Goal: Information Seeking & Learning: Find specific fact

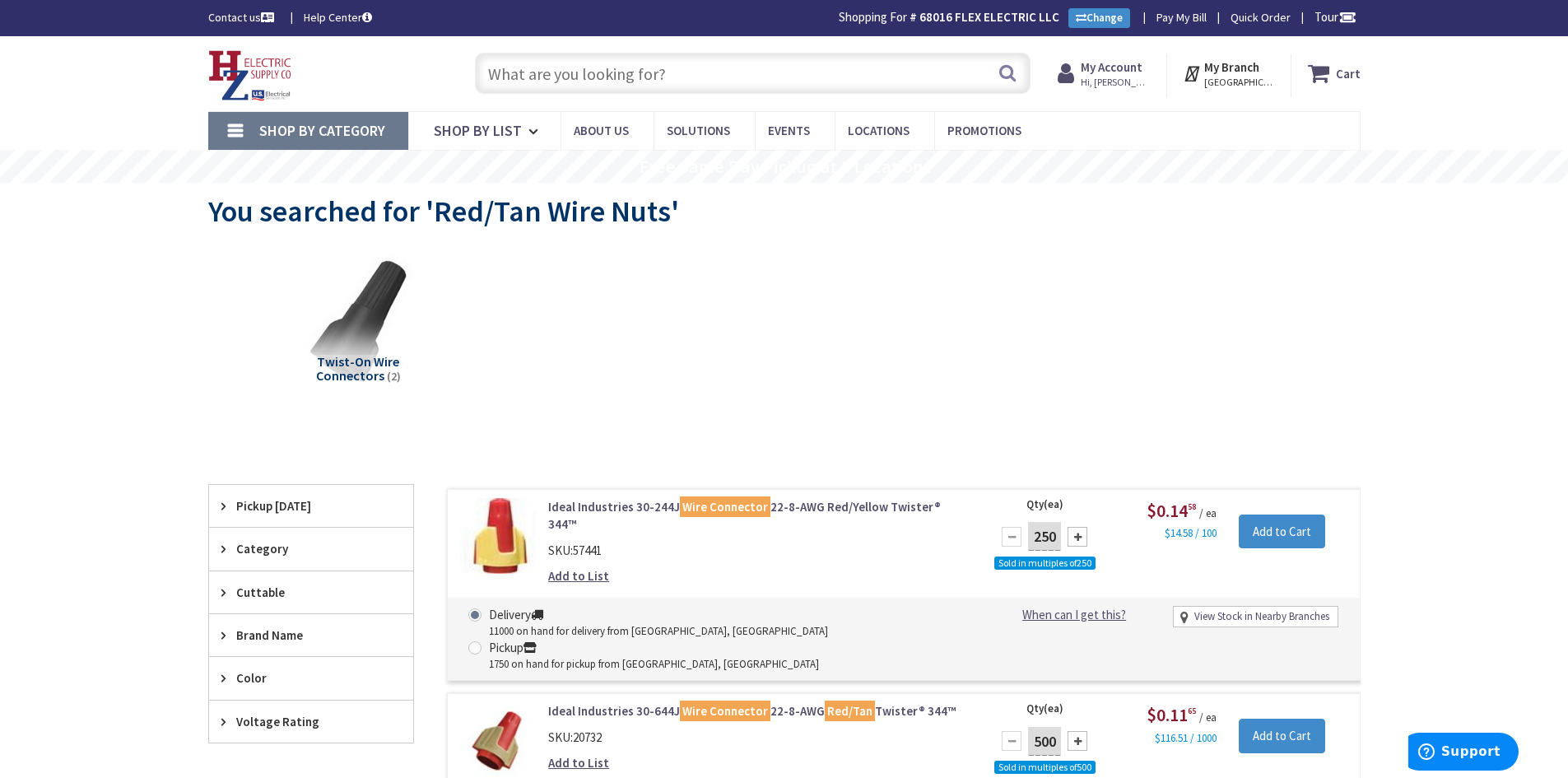
click at [646, 83] on input "text" at bounding box center [752, 73] width 556 height 41
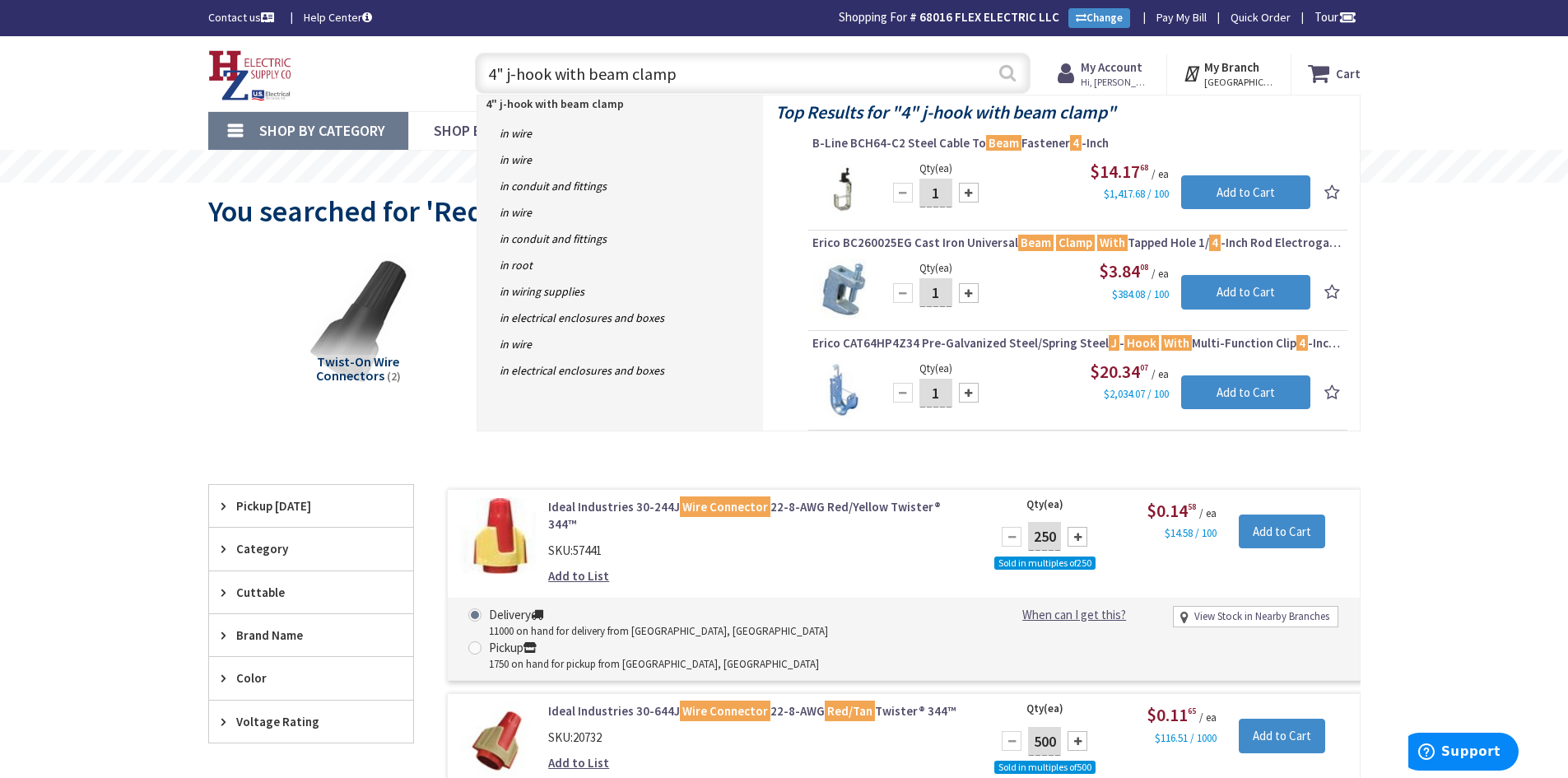
type input "4" j-hook with beam clamp"
click at [1007, 75] on button "Search" at bounding box center [1008, 73] width 22 height 37
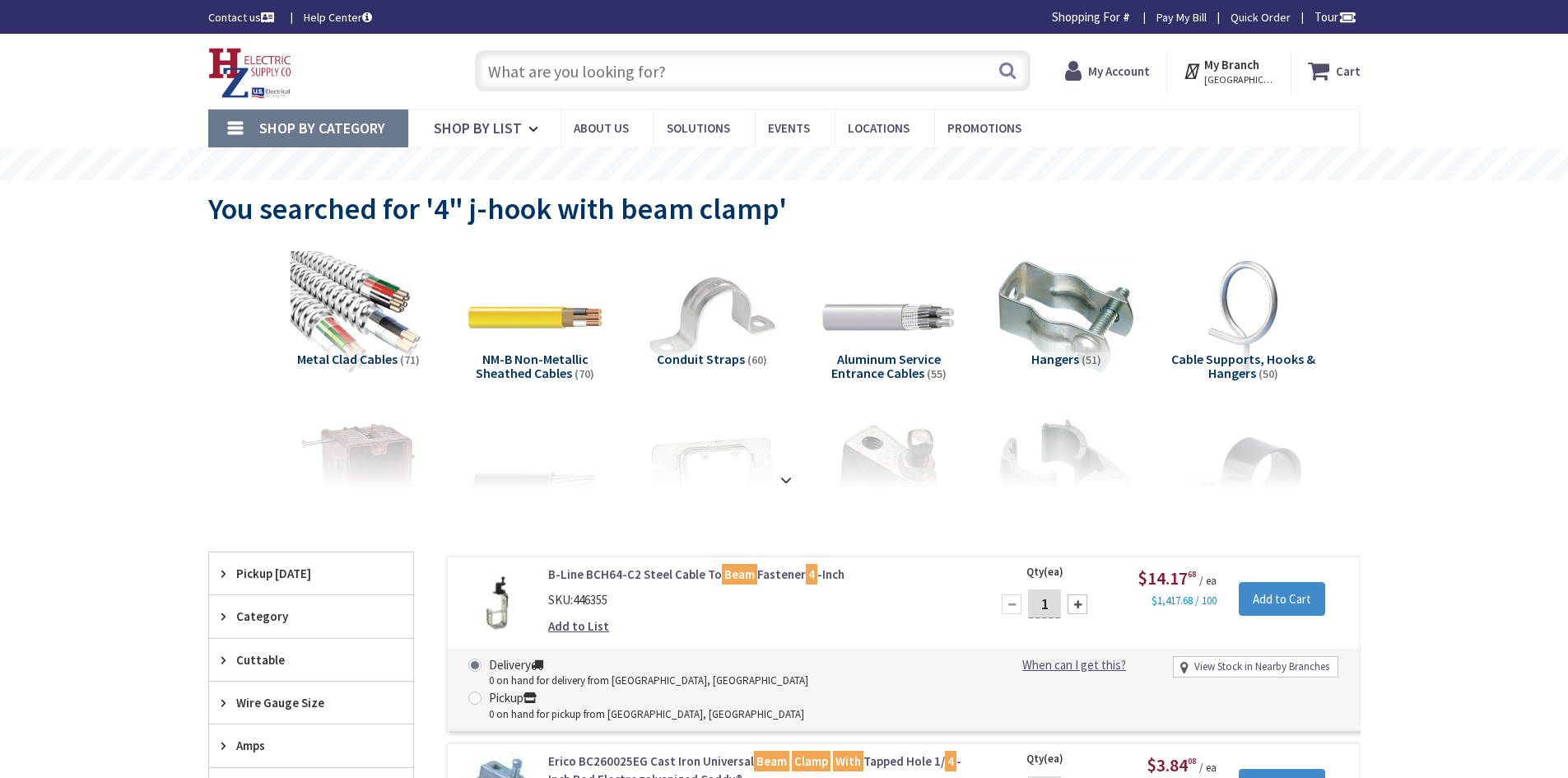
type input "[GEOGRAPHIC_DATA], [GEOGRAPHIC_DATA]"
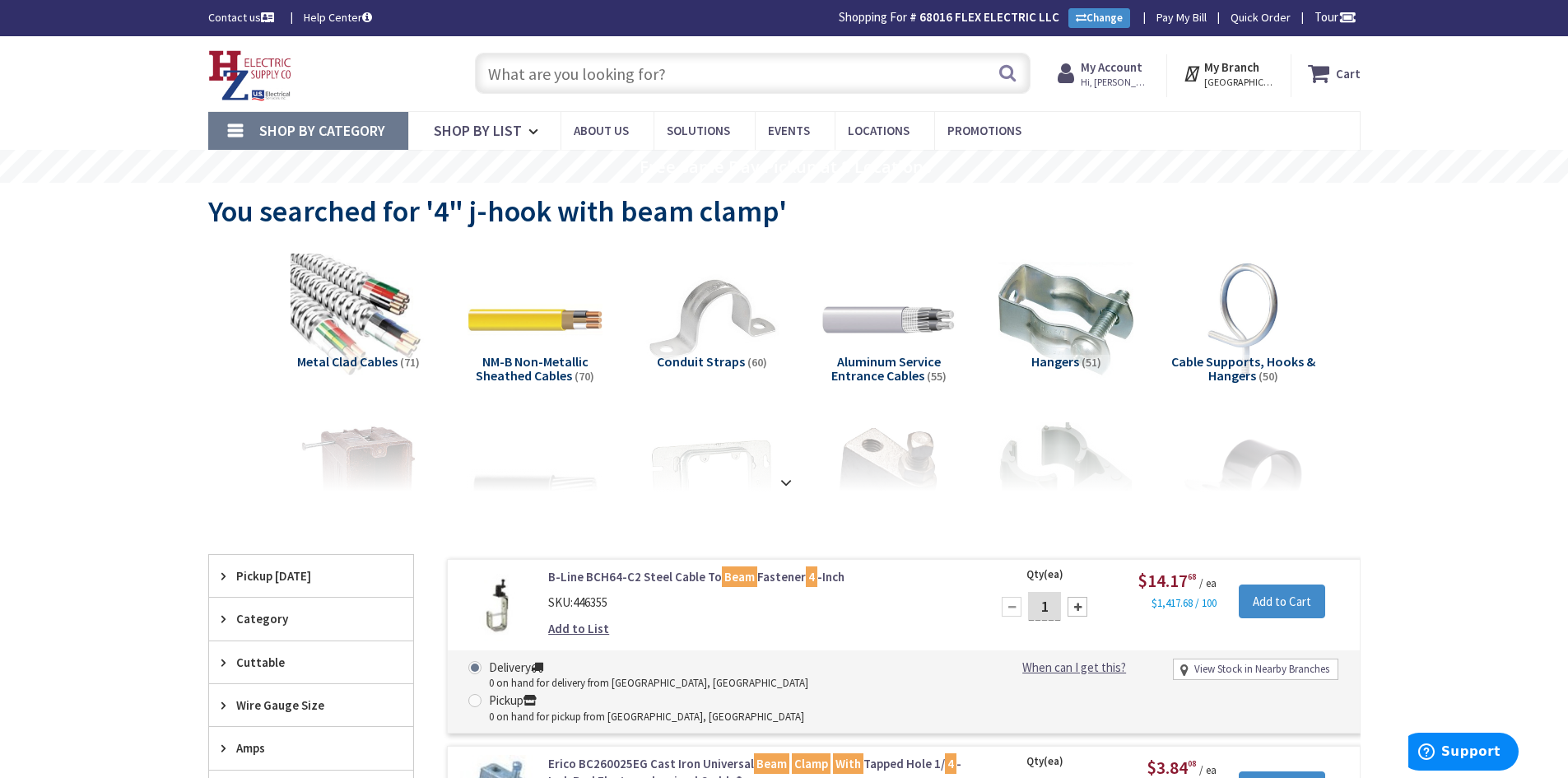
click at [565, 72] on input "text" at bounding box center [752, 73] width 556 height 41
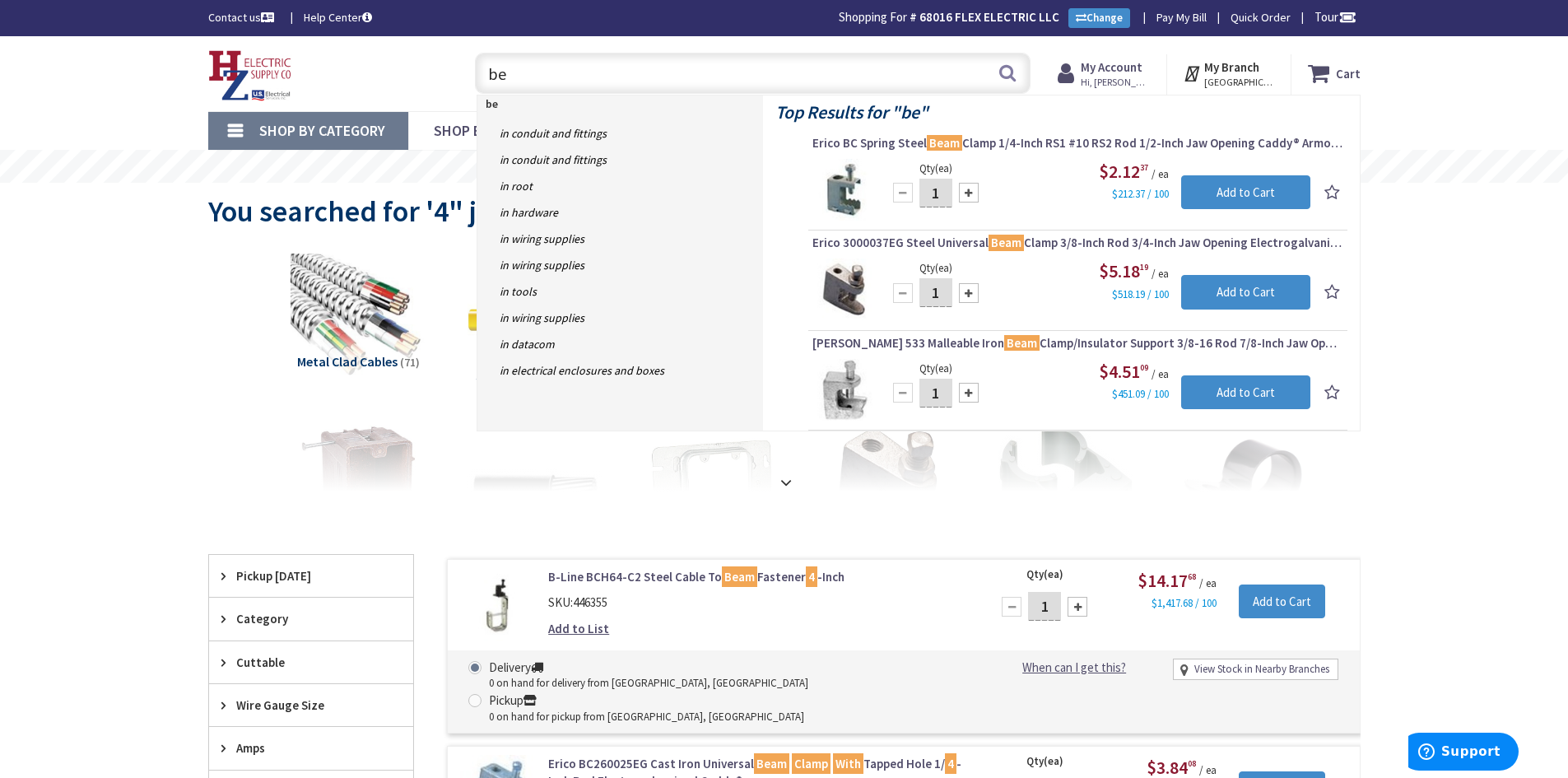
type input "b"
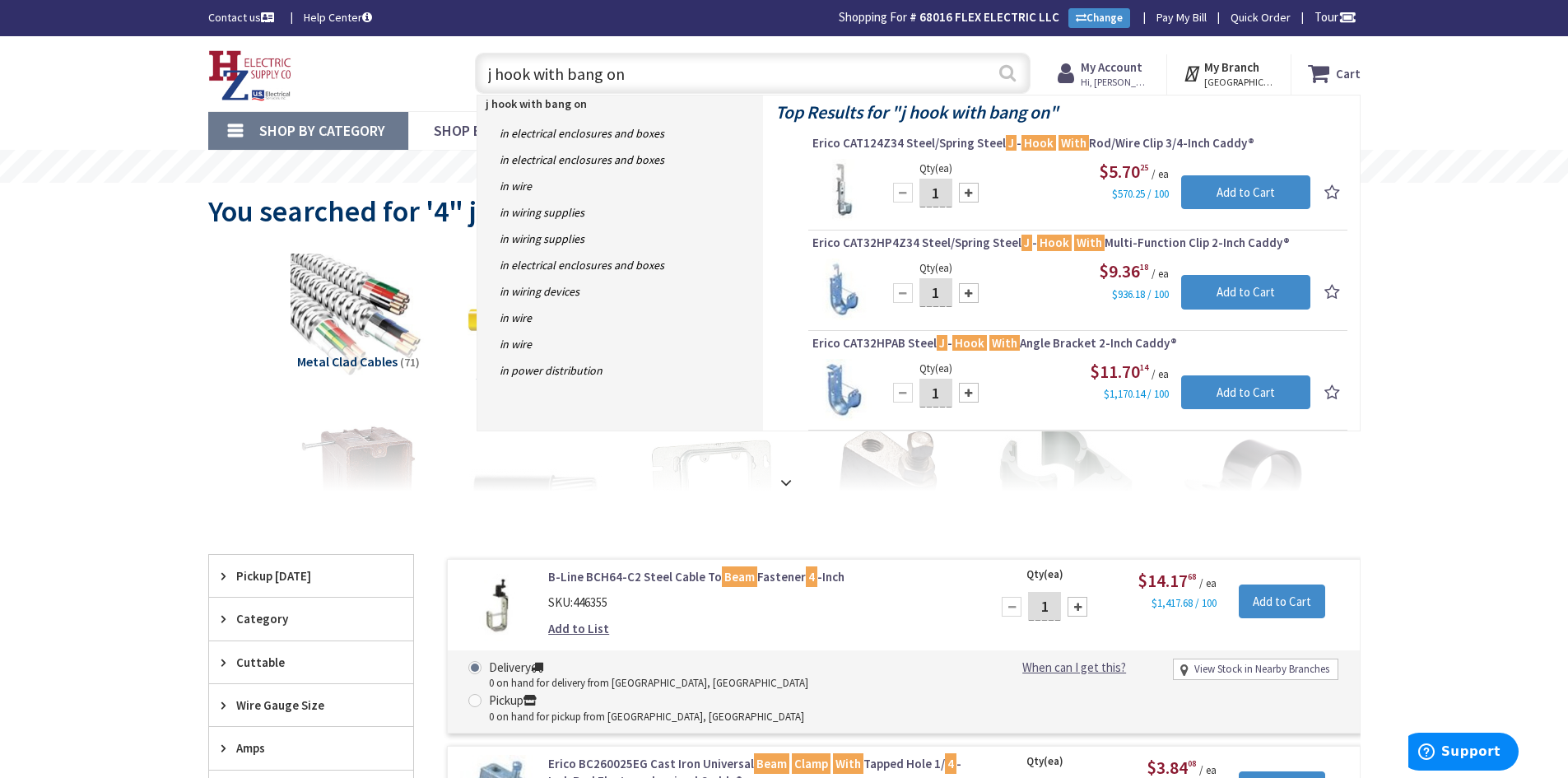
type input "j hook with bang on"
click at [1006, 70] on button "Search" at bounding box center [1008, 73] width 22 height 37
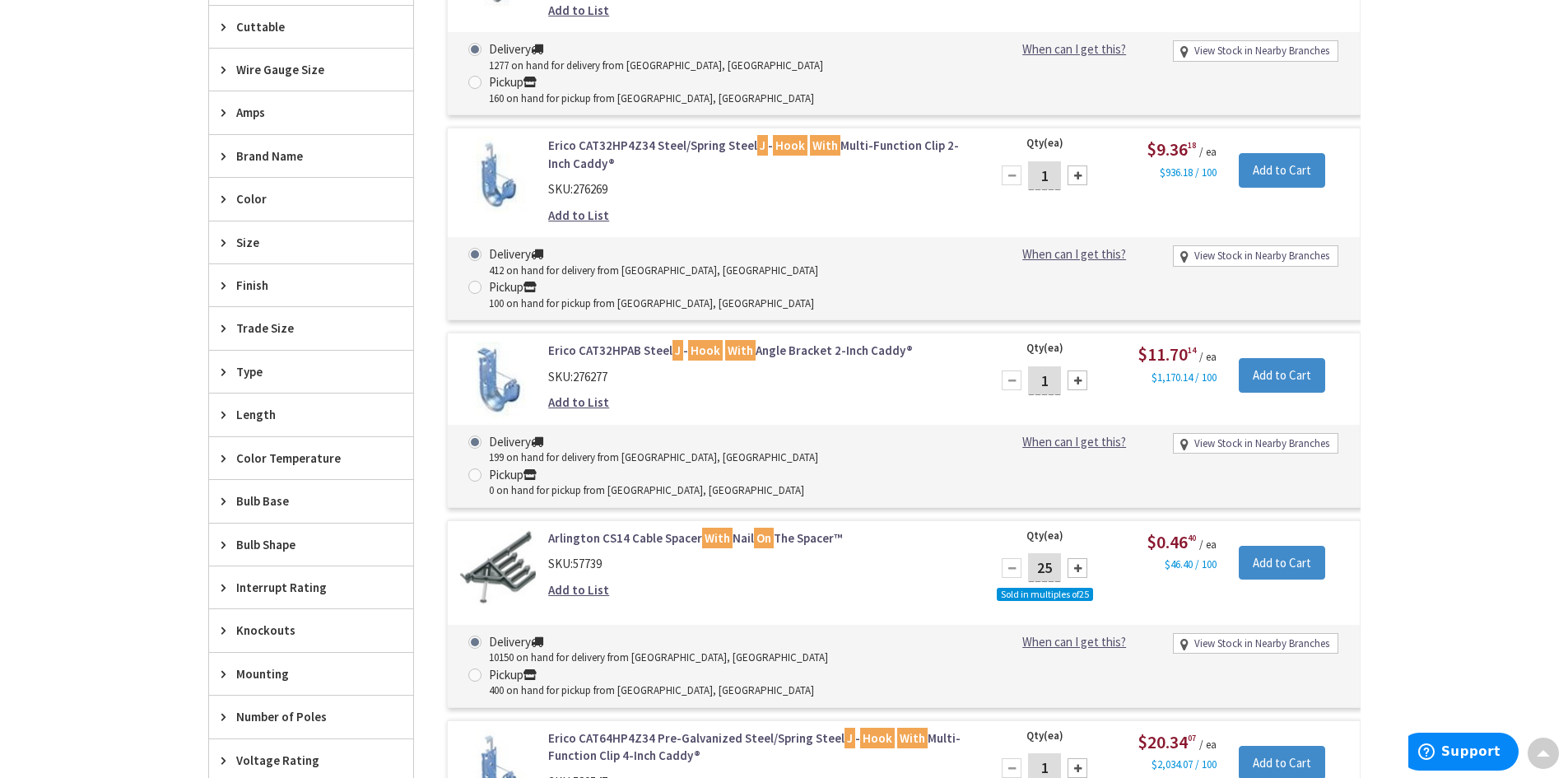
scroll to position [883, 0]
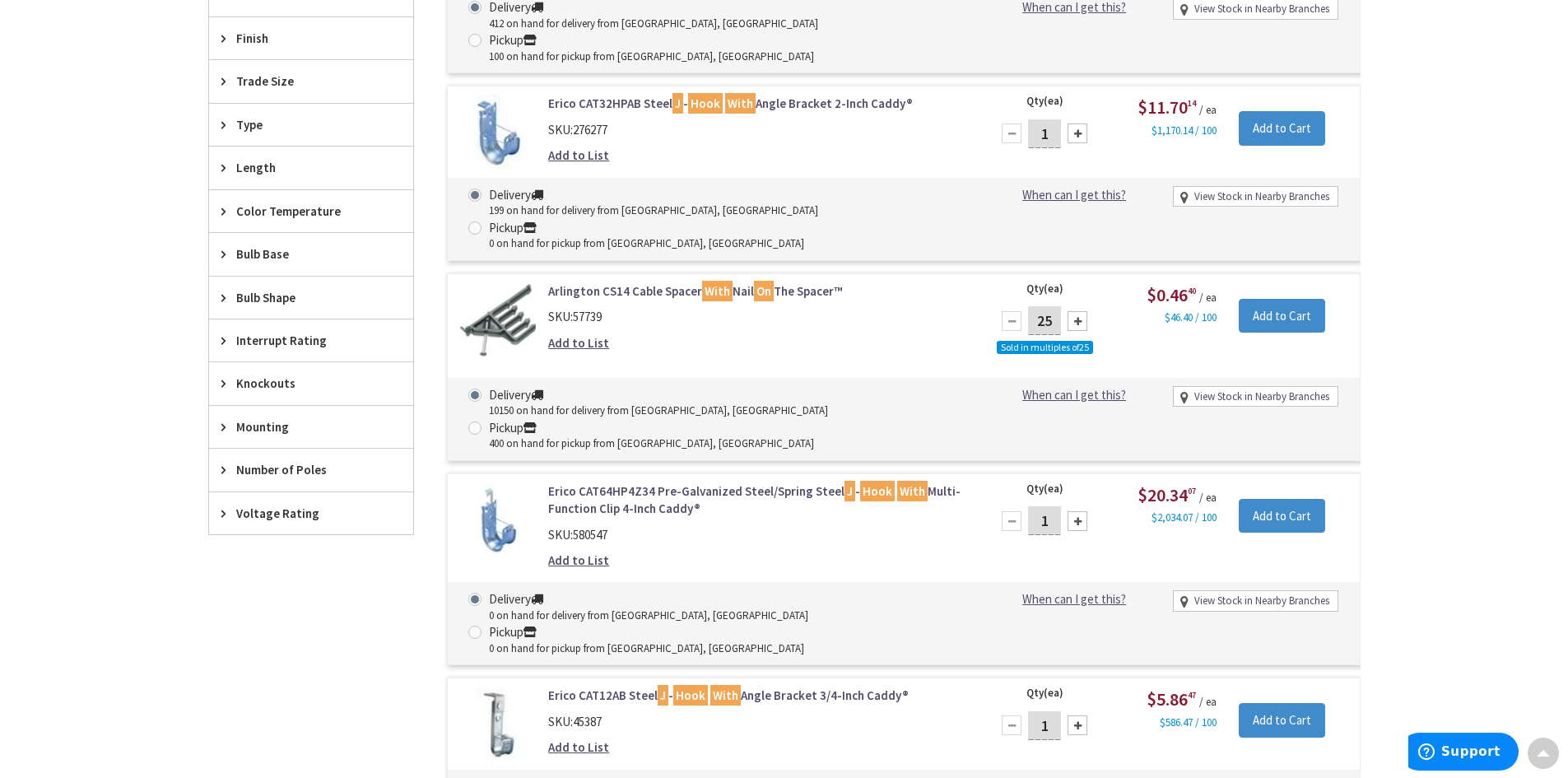
click at [631, 687] on link "Erico CAT12AB Steel J - Hook With Angle Bracket 3/4-Inch Caddy®" at bounding box center [758, 695] width 419 height 17
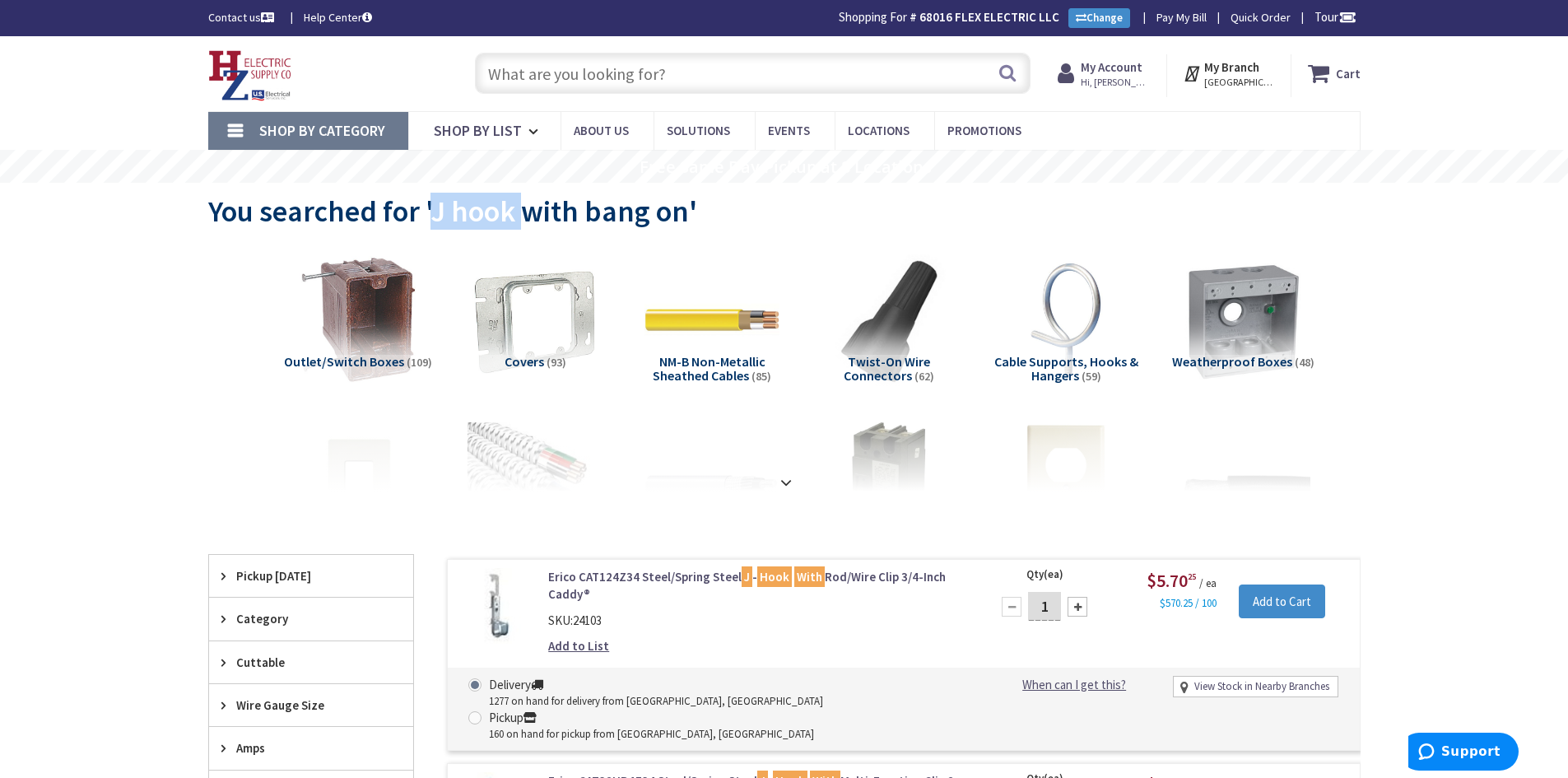
drag, startPoint x: 432, startPoint y: 219, endPoint x: 517, endPoint y: 215, distance: 85.1
click at [517, 215] on span "You searched for 'J hook with bang on'" at bounding box center [453, 211] width 489 height 37
click at [526, 81] on input "text" at bounding box center [752, 73] width 556 height 41
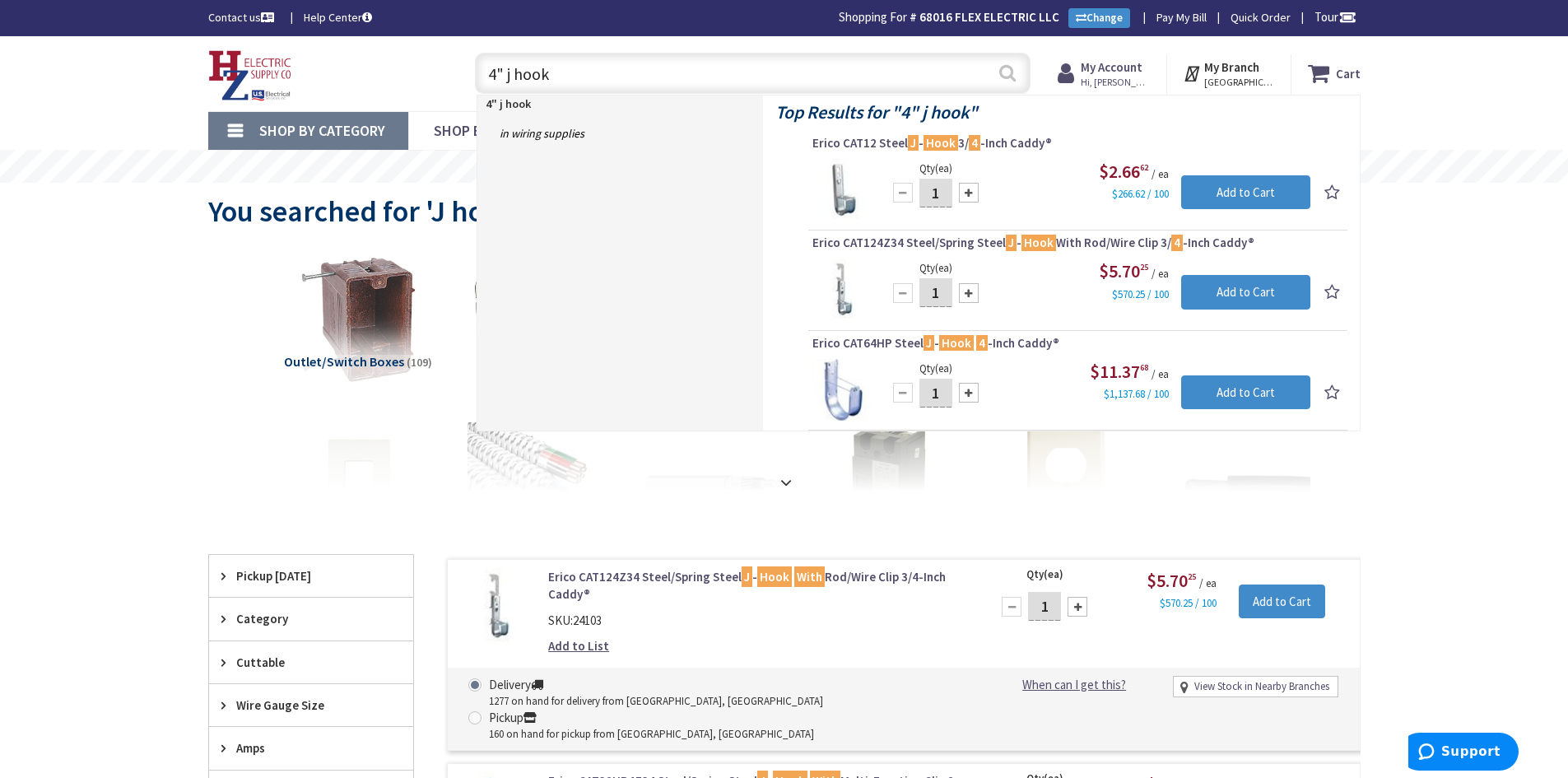
type input "4" j hook"
click at [1001, 70] on button "Search" at bounding box center [1008, 73] width 22 height 37
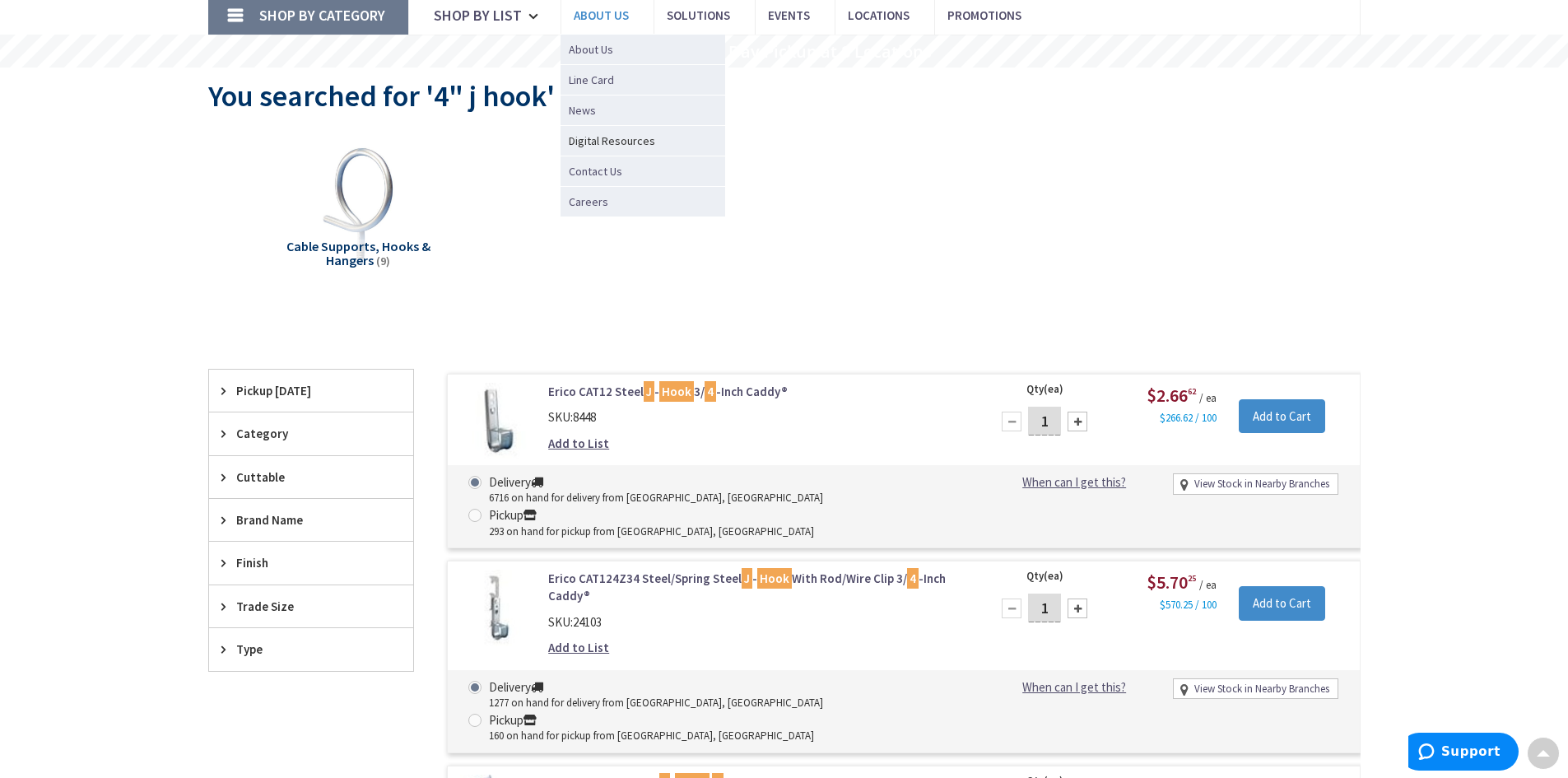
scroll to position [6, 0]
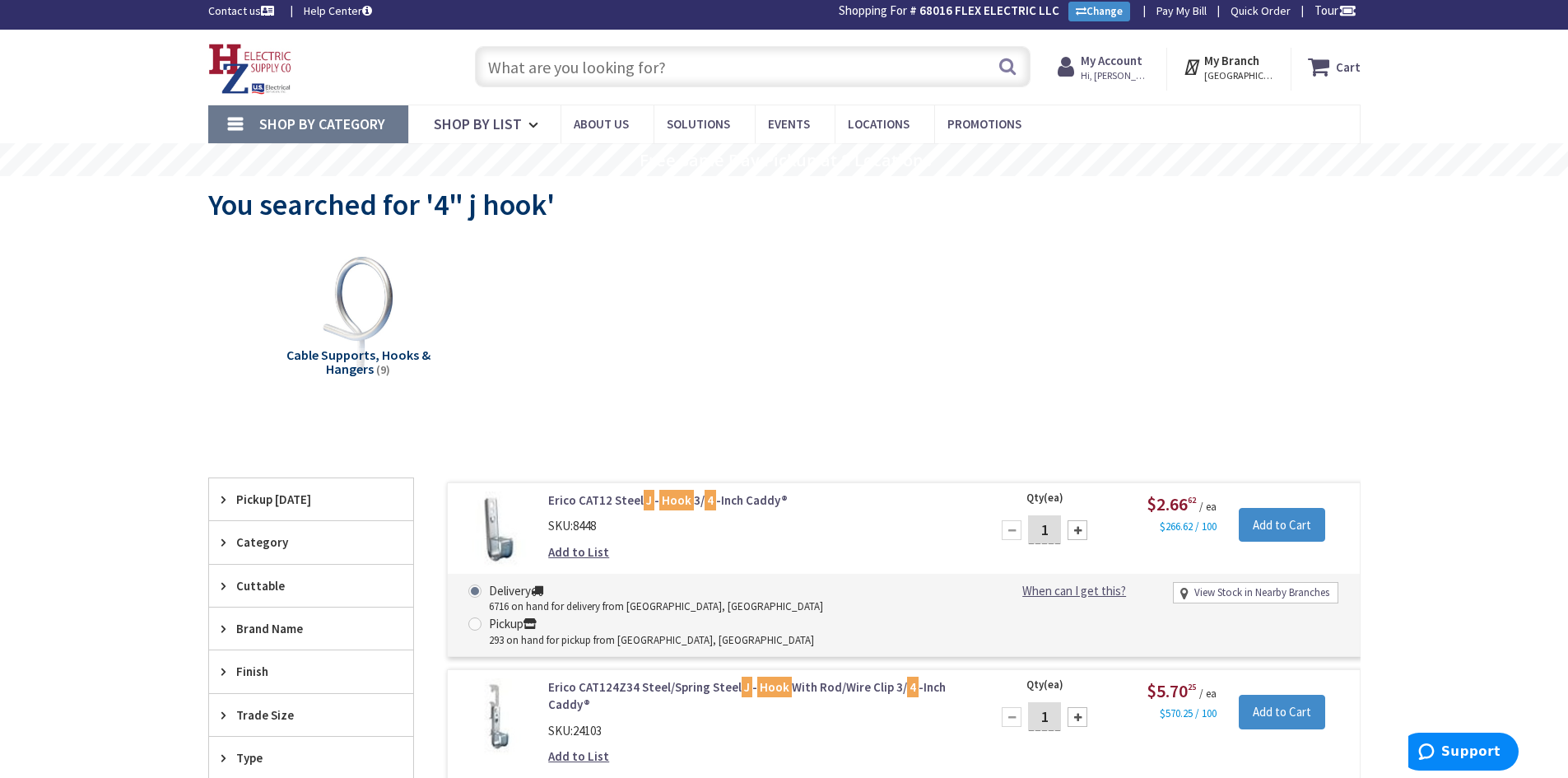
click at [588, 74] on input "text" at bounding box center [752, 66] width 556 height 41
paste input "BCH64-C2"
type input "BCH64-C2"
click at [1011, 69] on button "Search" at bounding box center [1008, 66] width 22 height 37
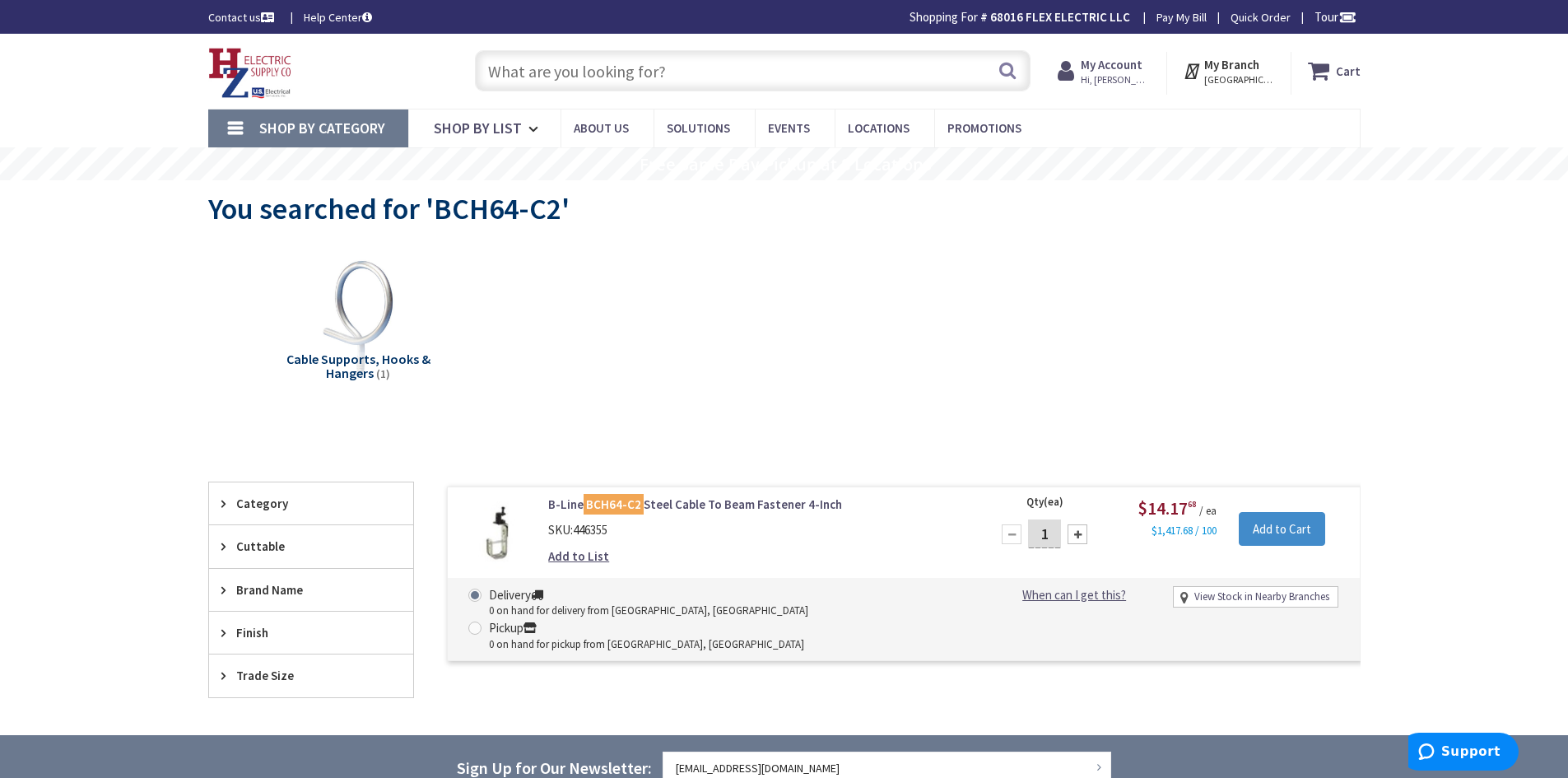
click at [673, 505] on link "B-Line BCH64-C2 Steel Cable To Beam Fastener 4-Inch" at bounding box center [758, 504] width 419 height 17
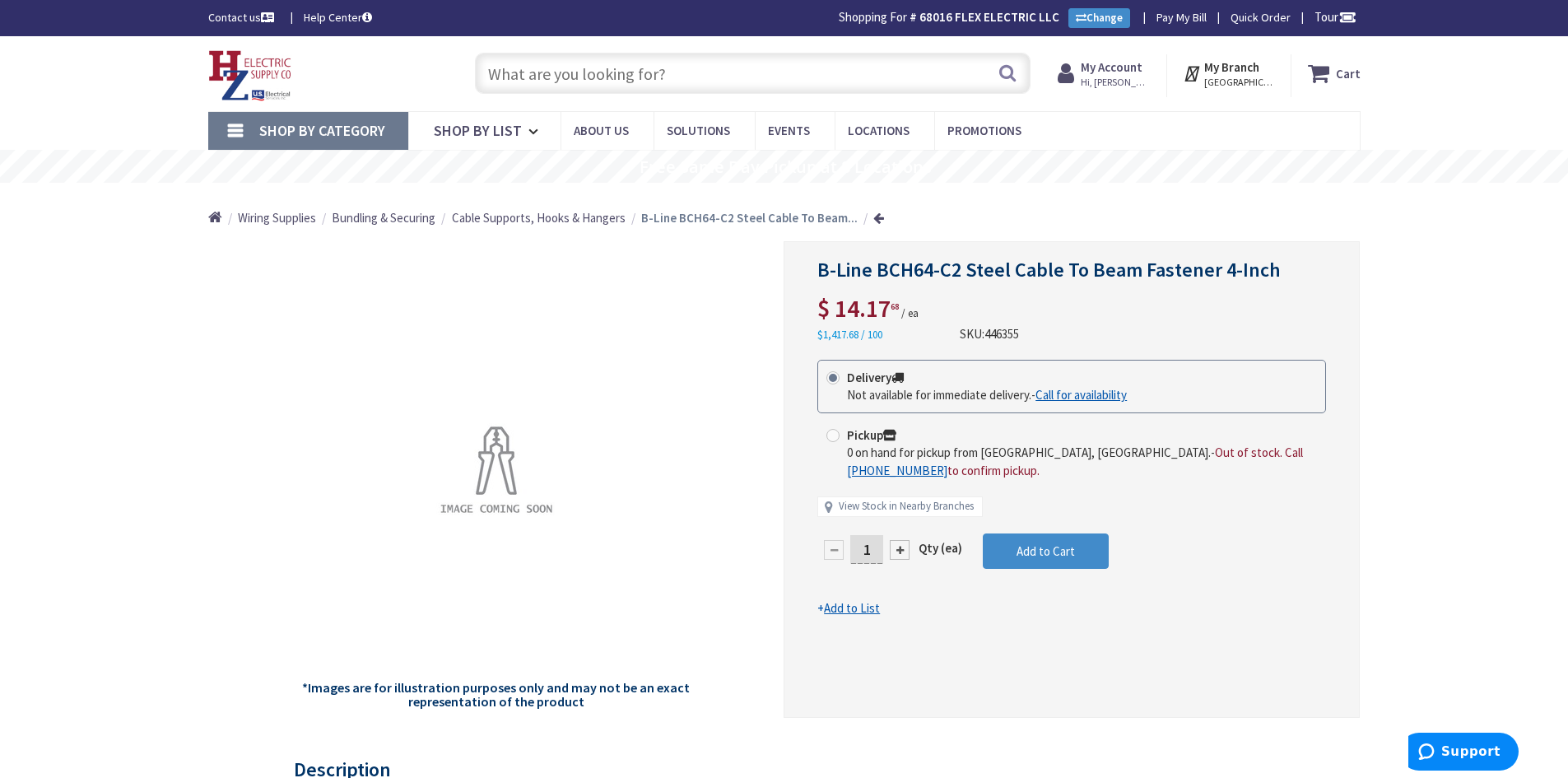
click at [733, 63] on input "text" at bounding box center [752, 73] width 556 height 41
paste input "BCH64-U-2-4"
type input "BCH64-U-2-4"
click at [1011, 76] on button "Search" at bounding box center [1008, 73] width 22 height 37
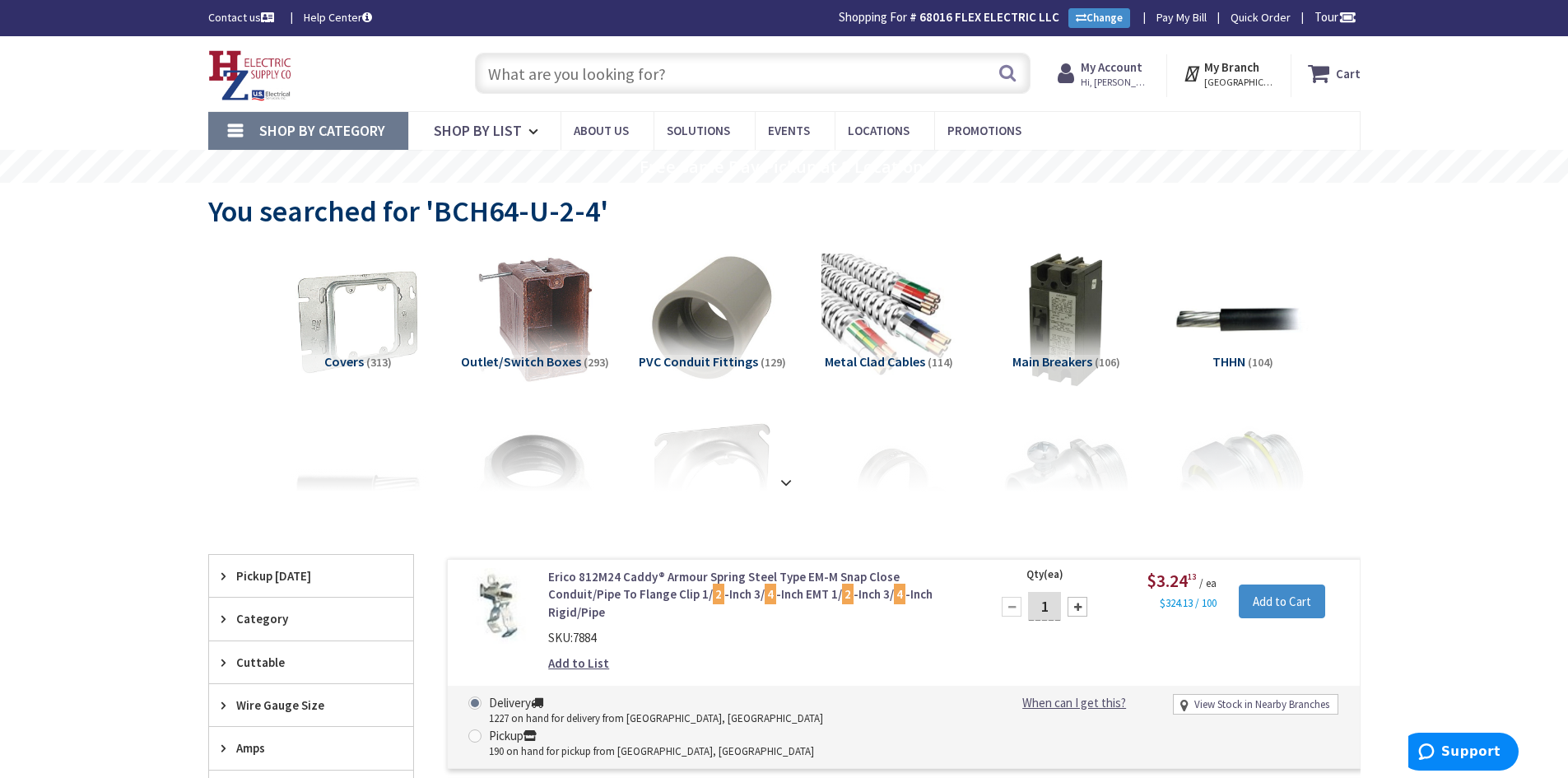
click at [677, 74] on input "text" at bounding box center [752, 73] width 556 height 41
paste input "BCH64-C2"
type input "BCH64-C2"
click at [1003, 77] on button "Search" at bounding box center [1008, 73] width 22 height 37
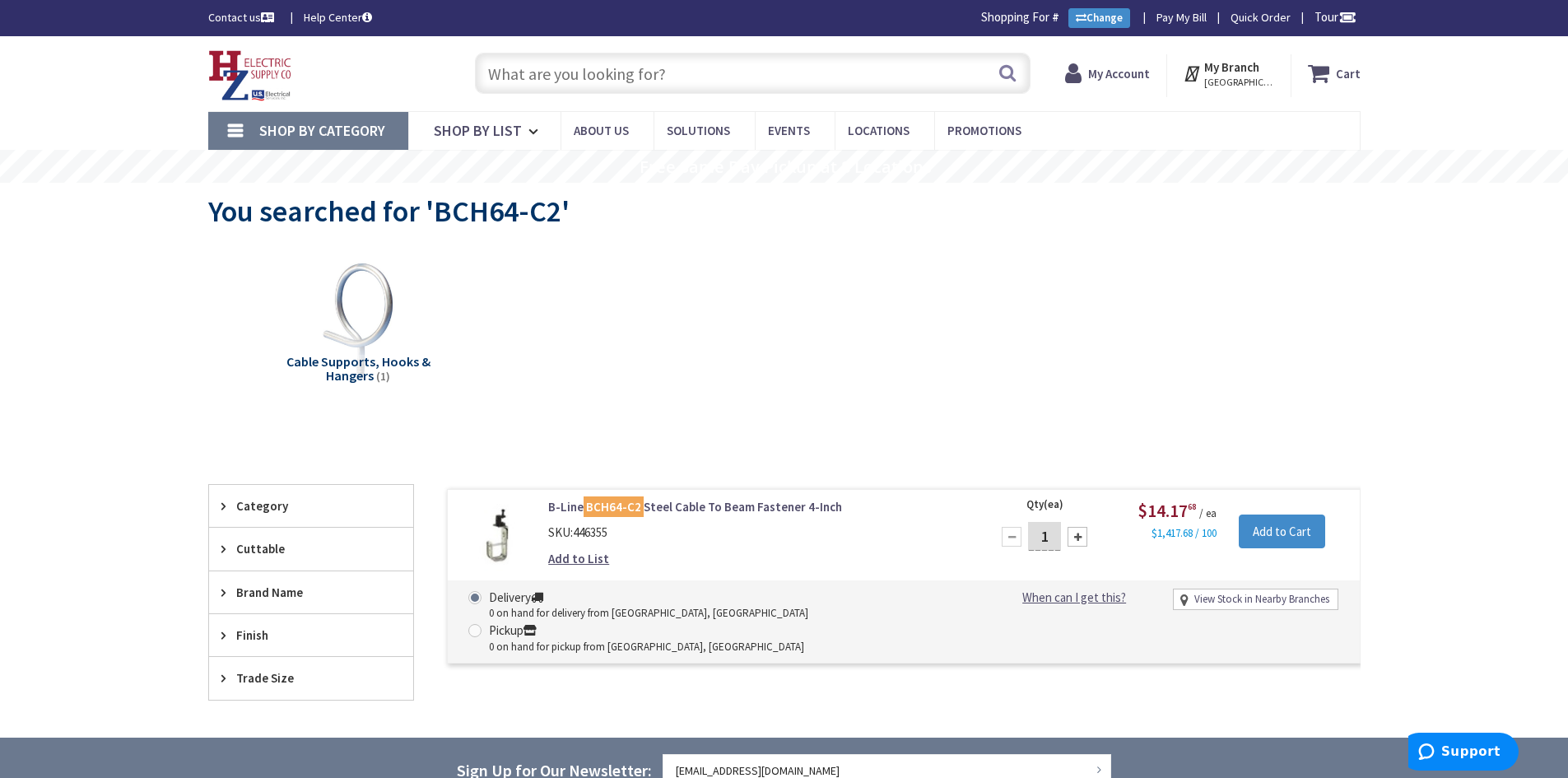
click at [696, 500] on link "B-Line BCH64-C2 Steel Cable To Beam Fastener 4-Inch" at bounding box center [758, 507] width 419 height 17
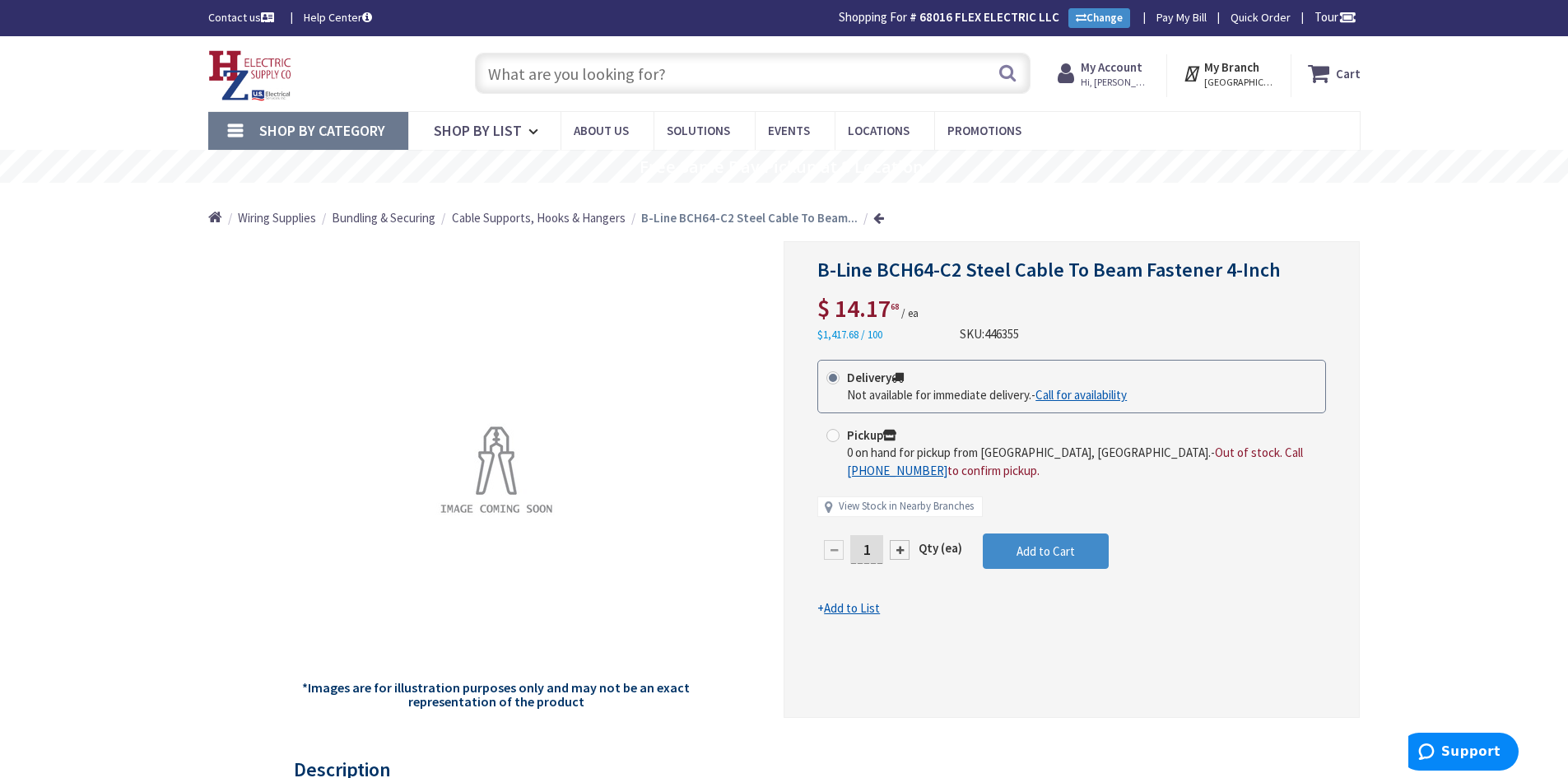
click at [609, 70] on input "text" at bounding box center [752, 73] width 556 height 41
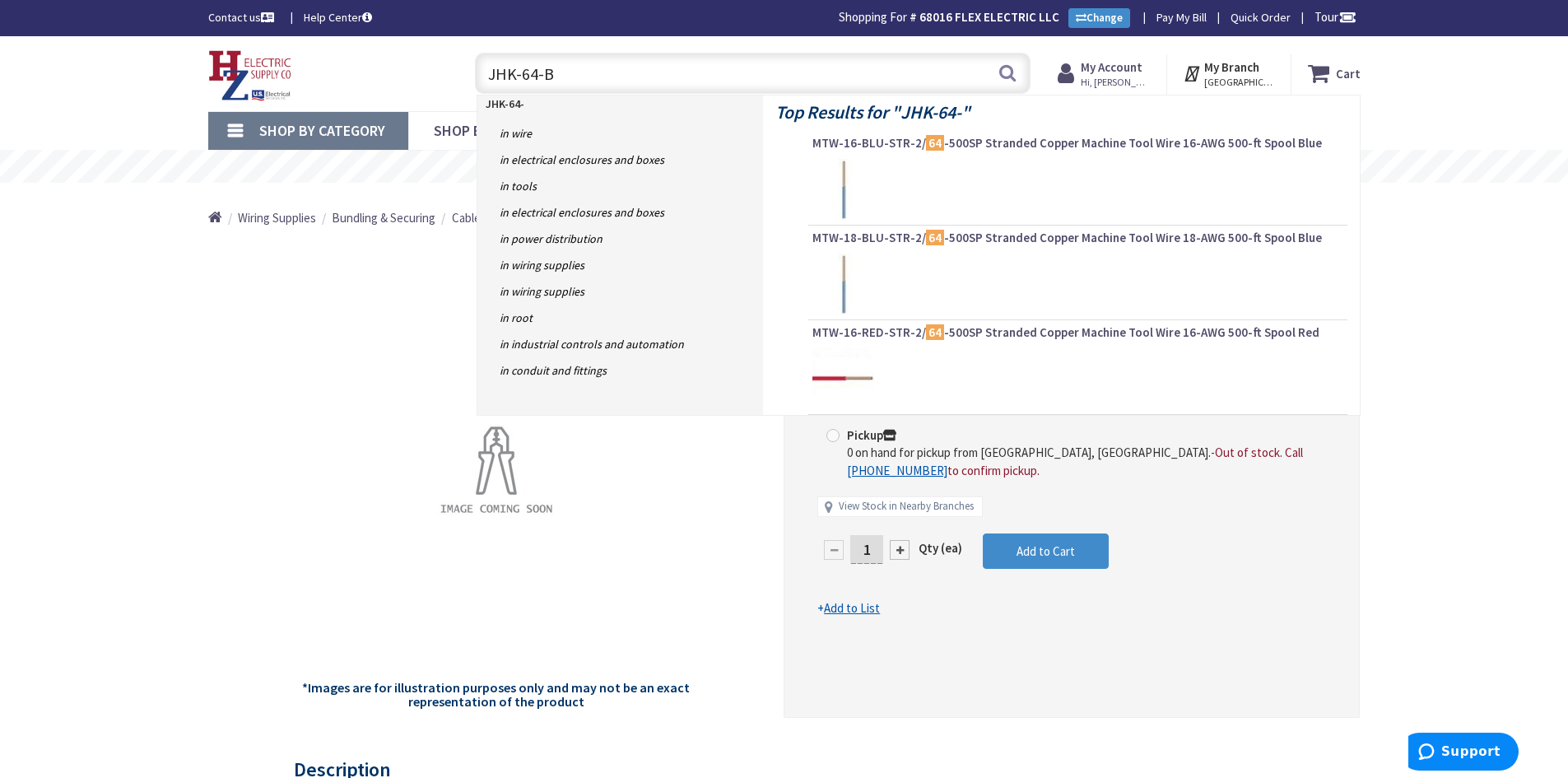
type input "JHK-64-BC"
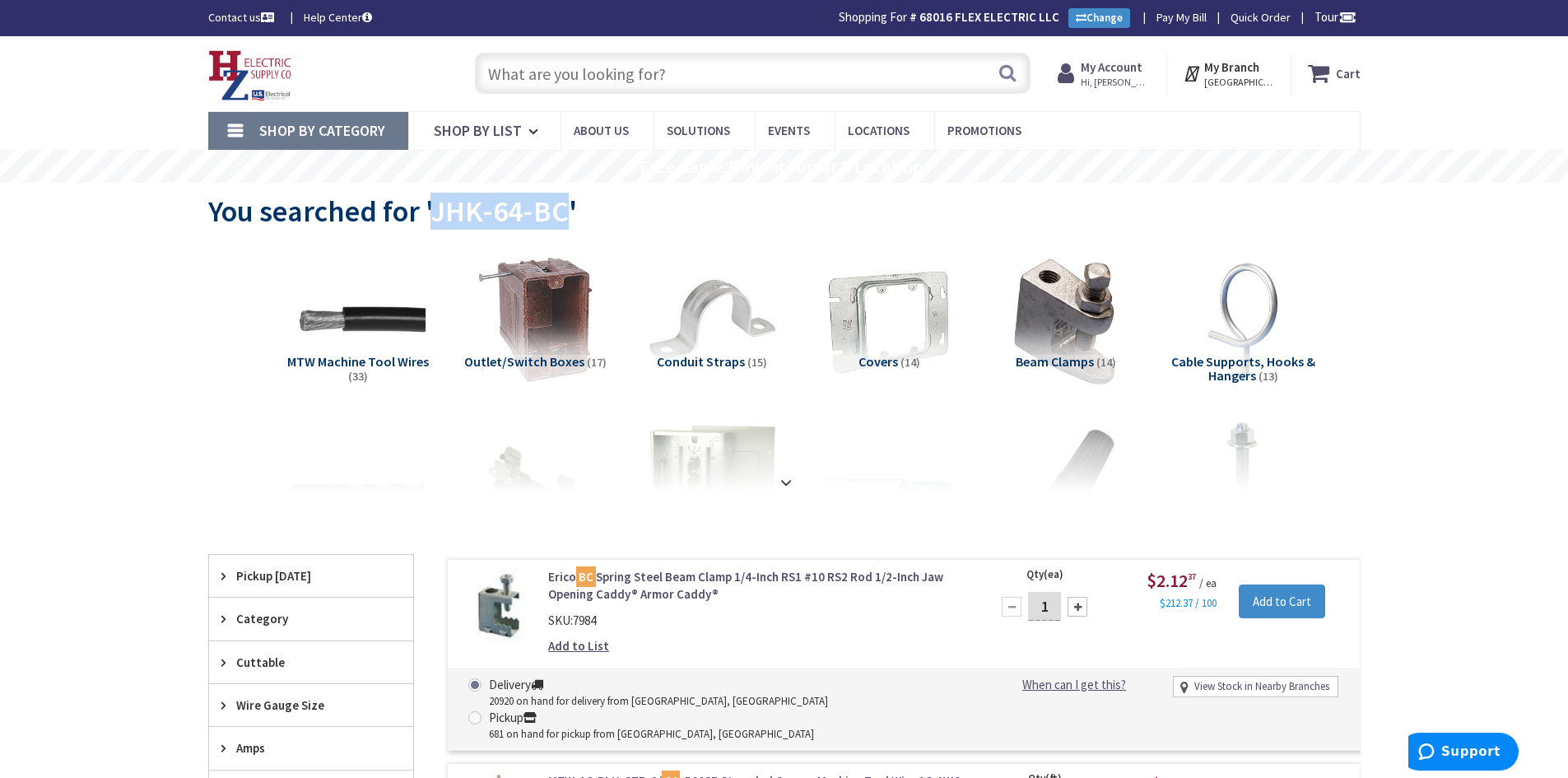
drag, startPoint x: 433, startPoint y: 210, endPoint x: 557, endPoint y: 212, distance: 124.0
click at [557, 212] on span "You searched for 'JHK-64-BC'" at bounding box center [393, 211] width 369 height 37
copy span "JHK-64-BC"
click at [618, 73] on input "text" at bounding box center [752, 73] width 556 height 41
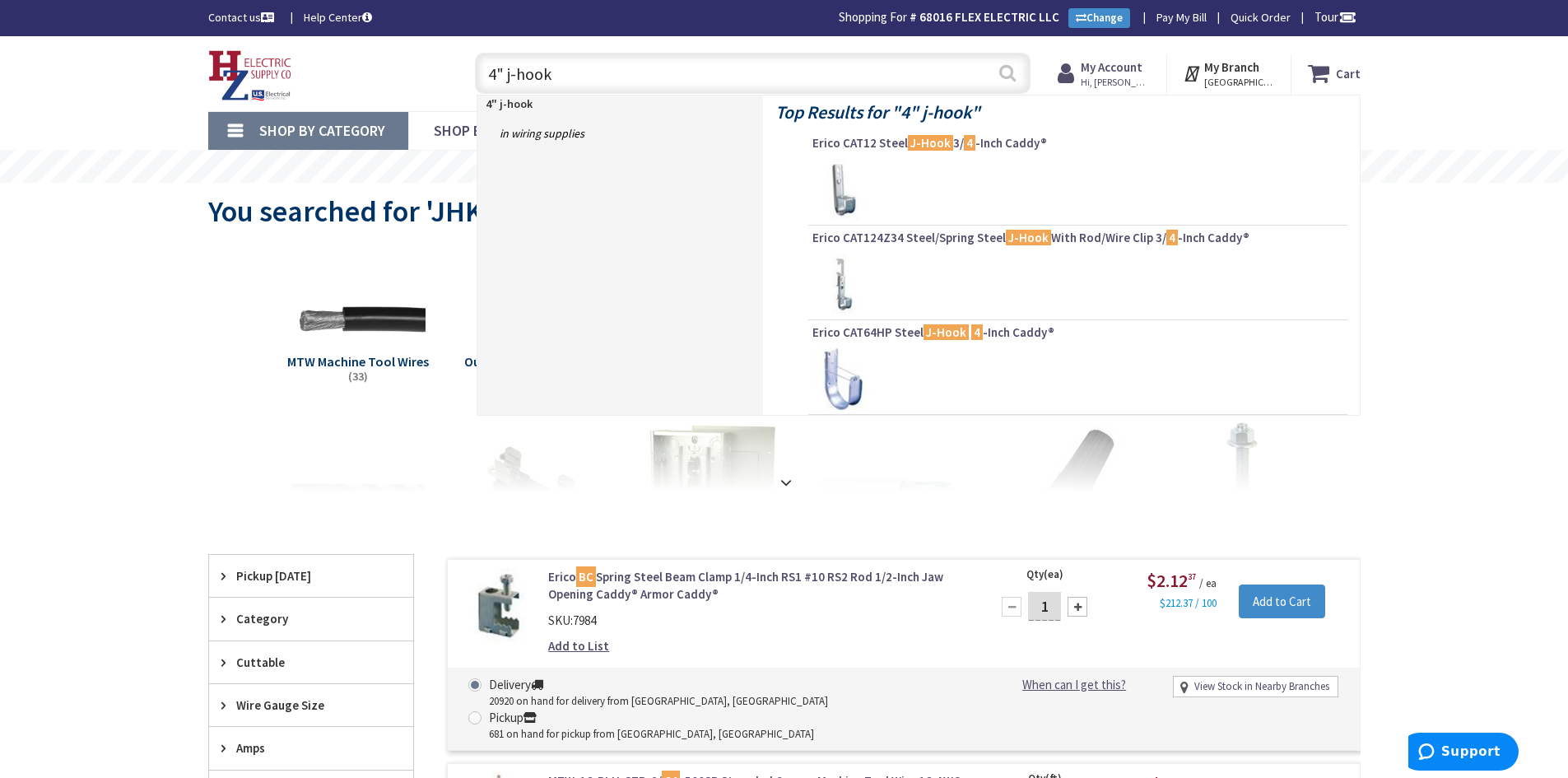
type input "4" j-hook"
click at [1010, 74] on button "Search" at bounding box center [1008, 73] width 22 height 37
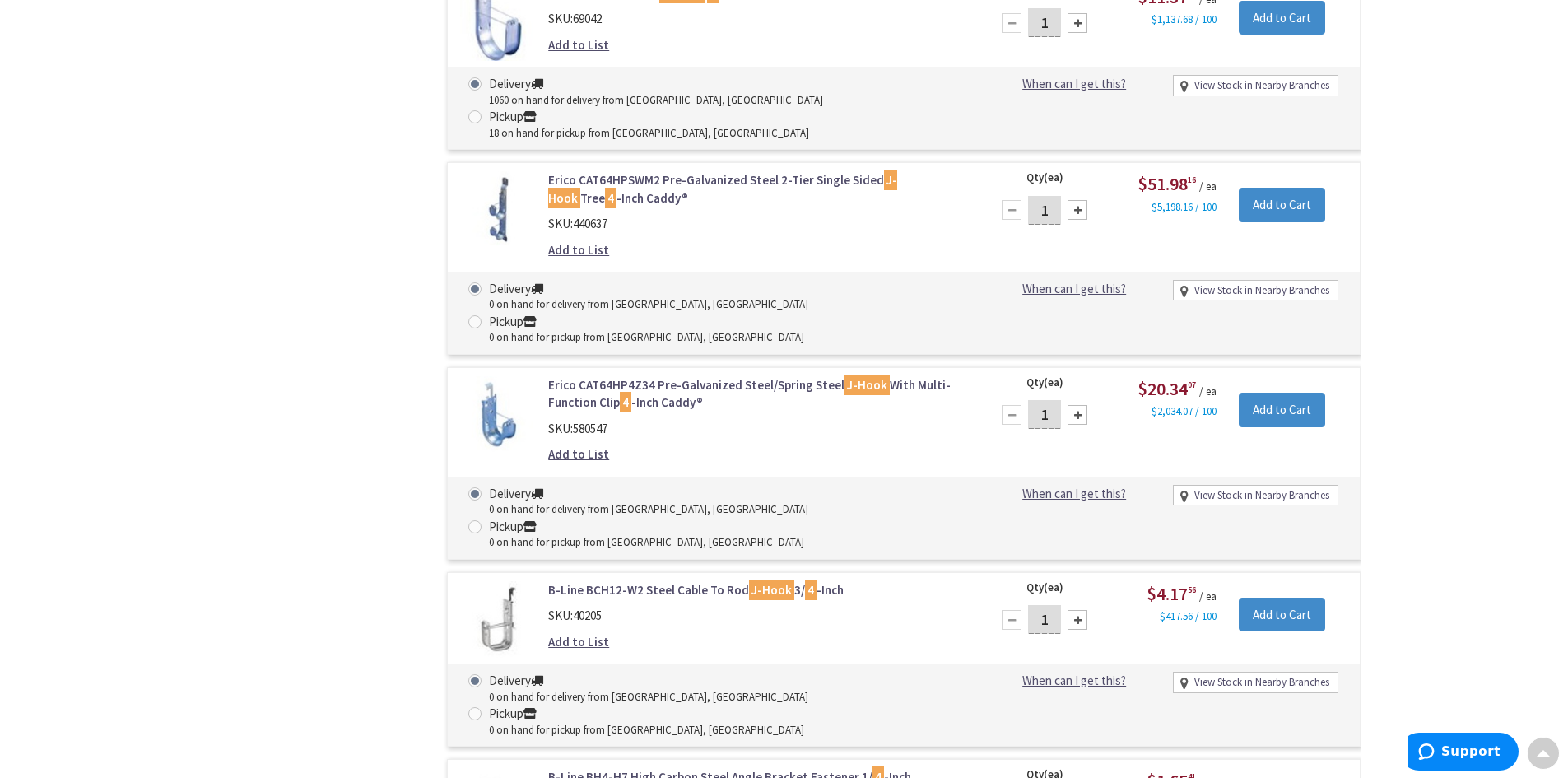
scroll to position [908, 0]
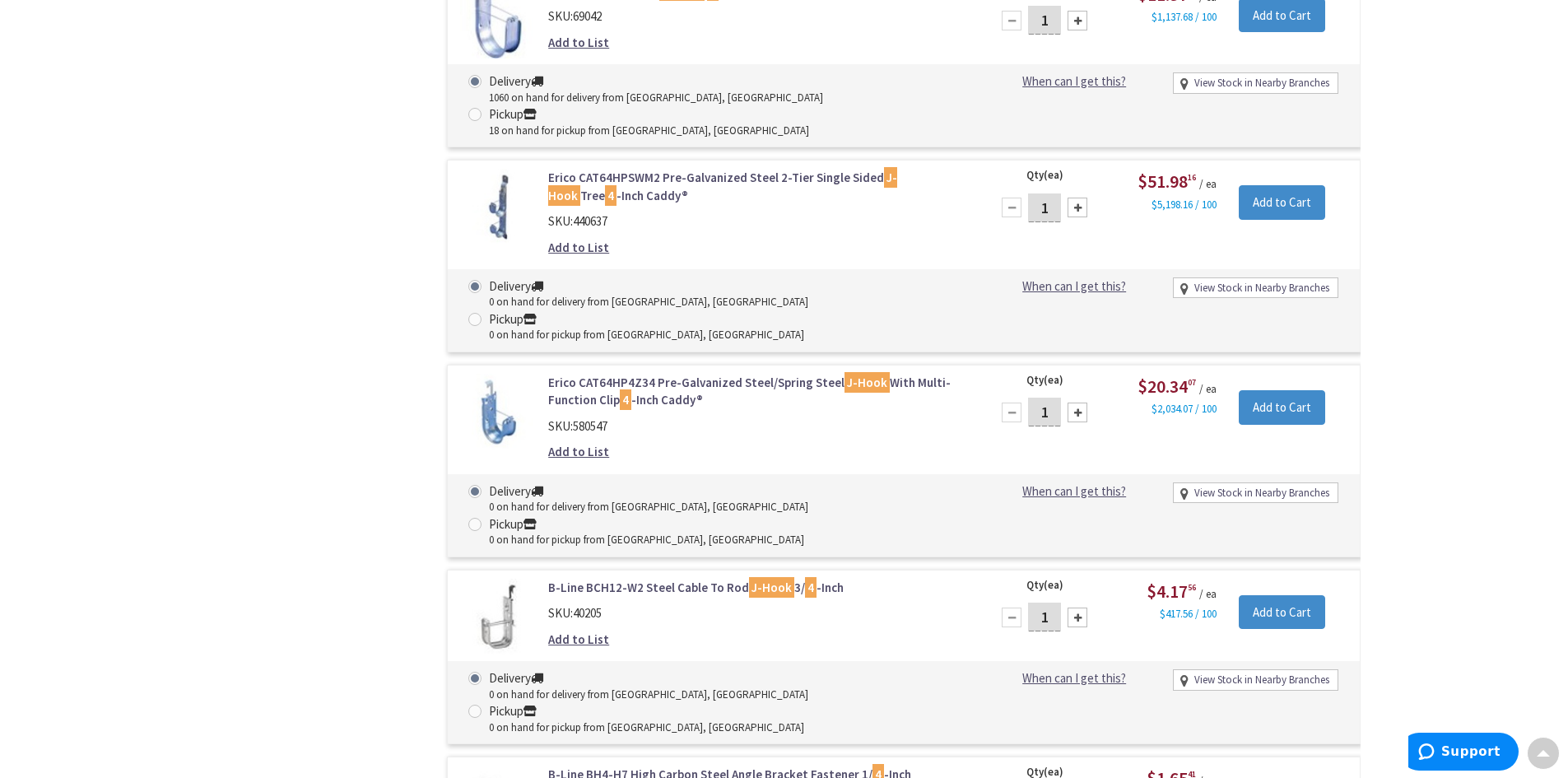
click at [588, 374] on link "Erico CAT64HP4Z34 Pre-Galvanized Steel/Spring Steel J-Hook With Multi-Function …" at bounding box center [758, 391] width 419 height 35
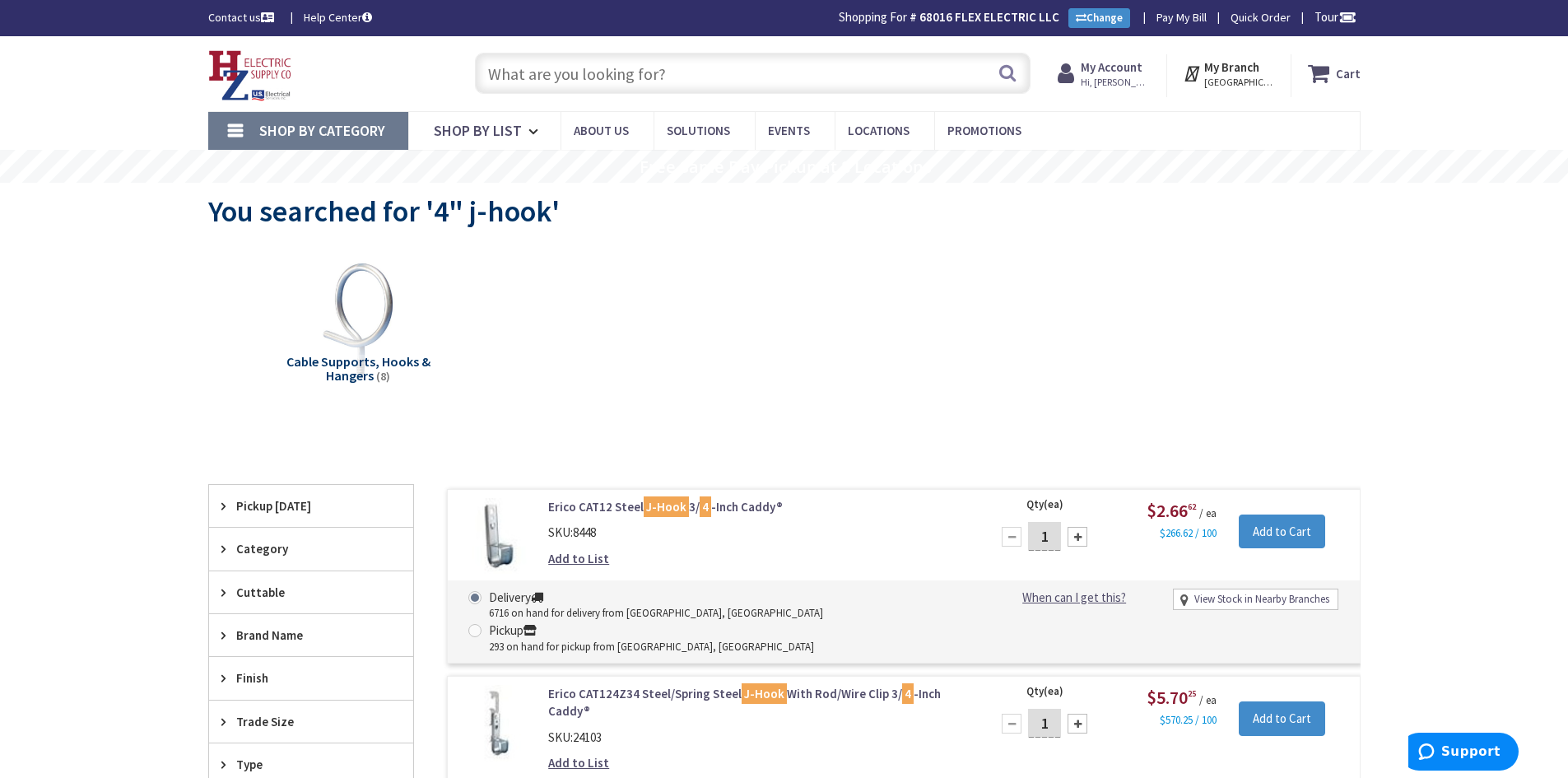
click at [591, 75] on input "text" at bounding box center [752, 73] width 556 height 41
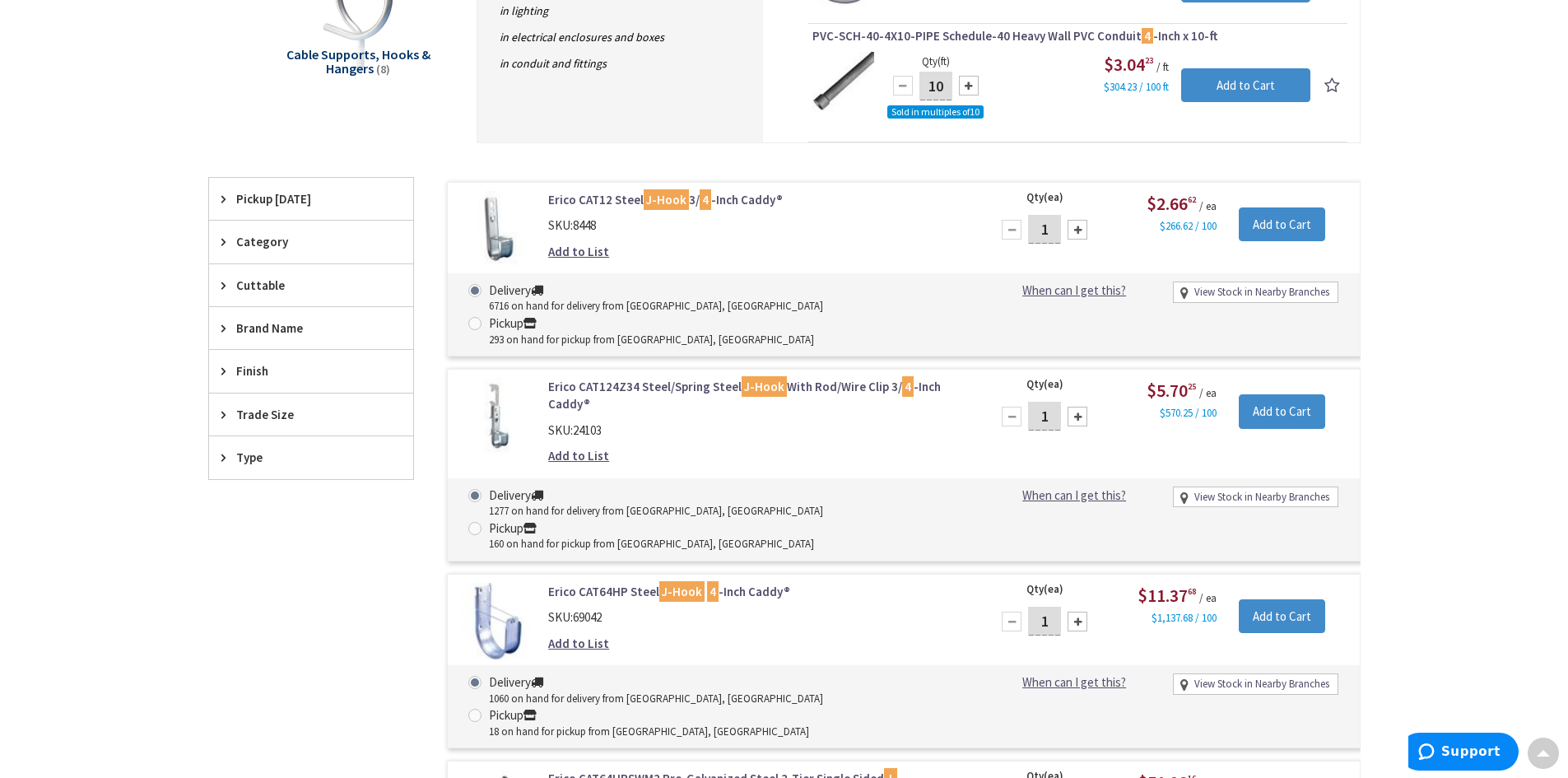
scroll to position [412, 0]
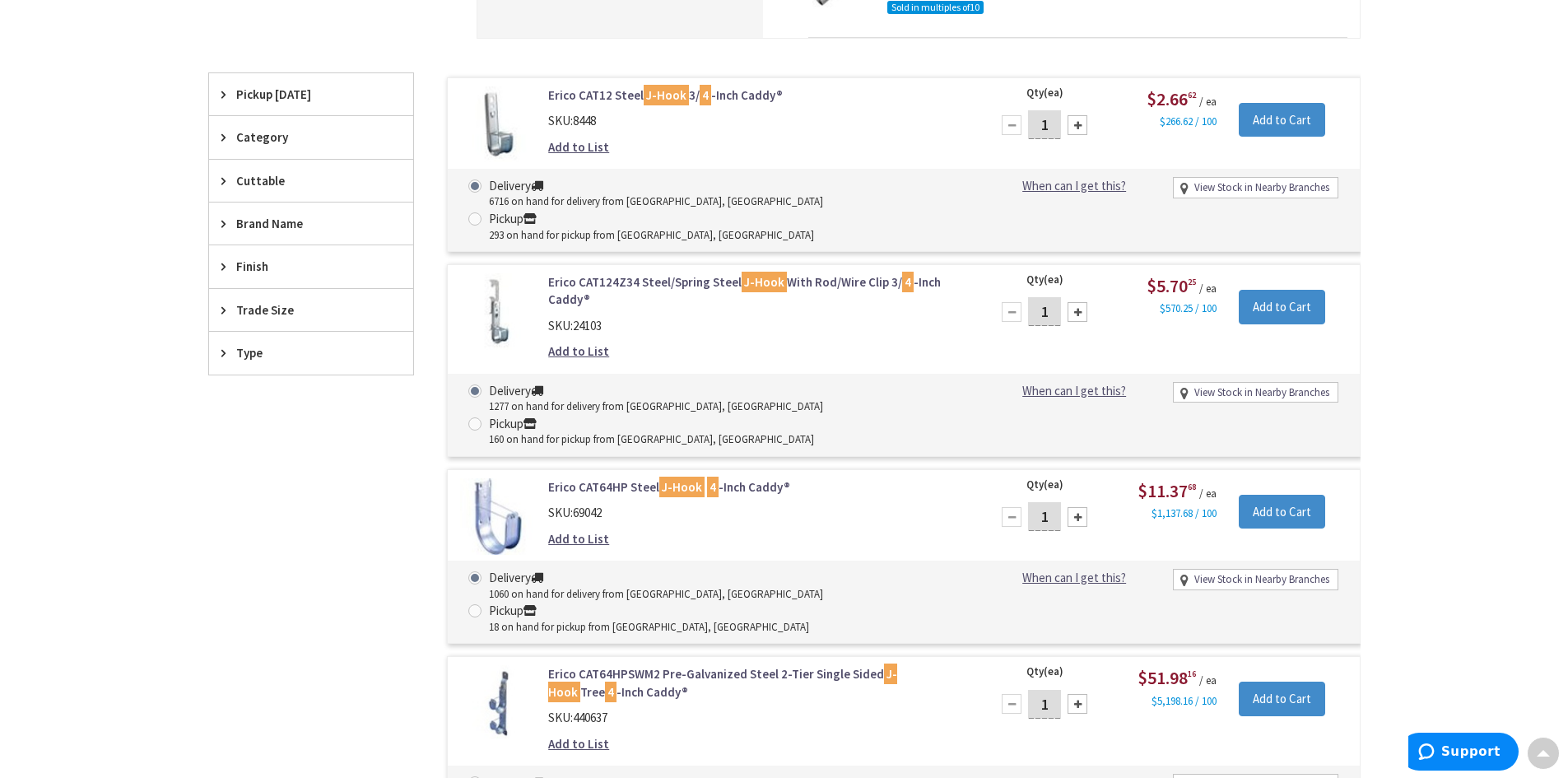
type input "4""
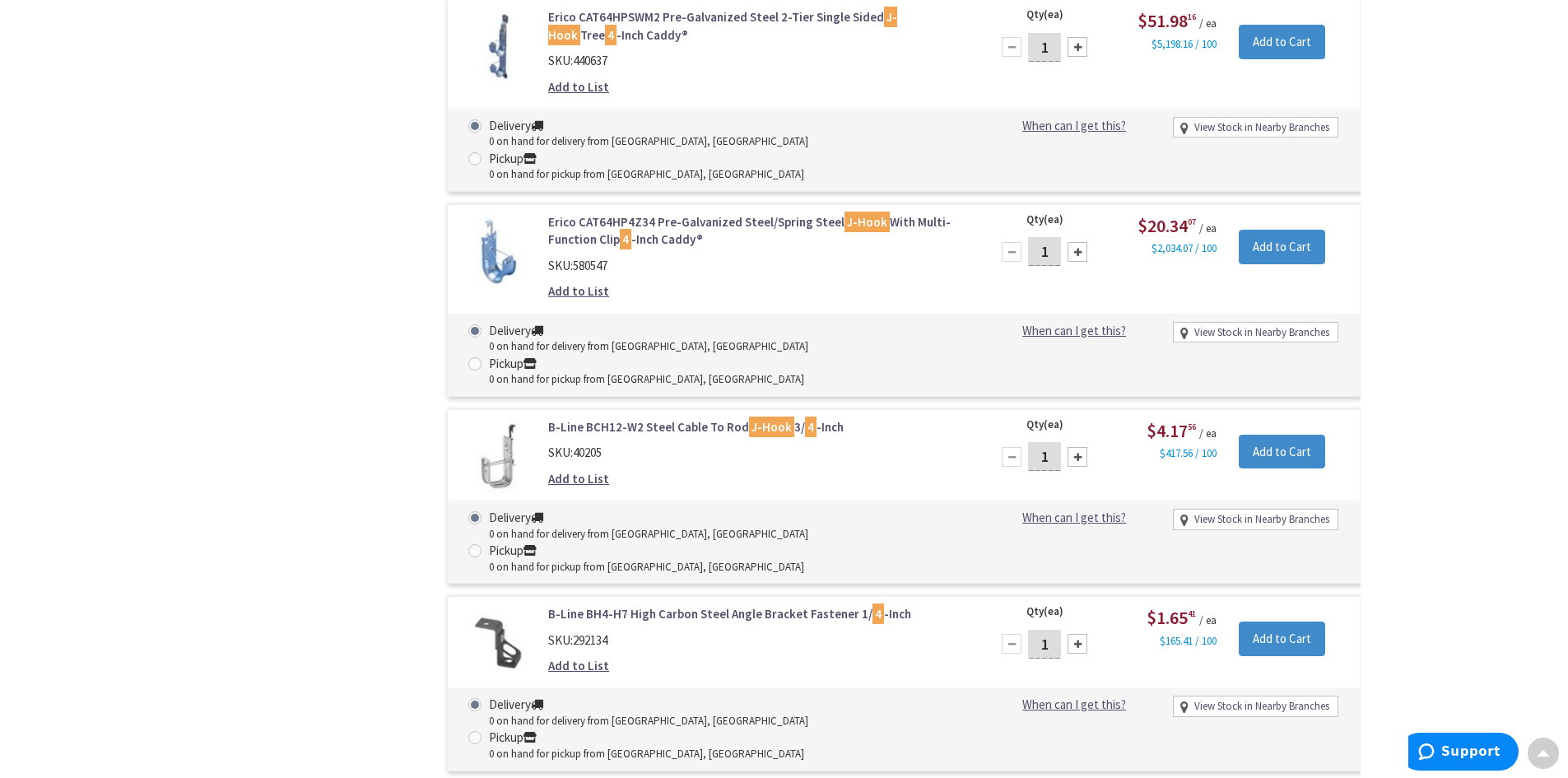
scroll to position [1071, 0]
